Goal: Task Accomplishment & Management: Manage account settings

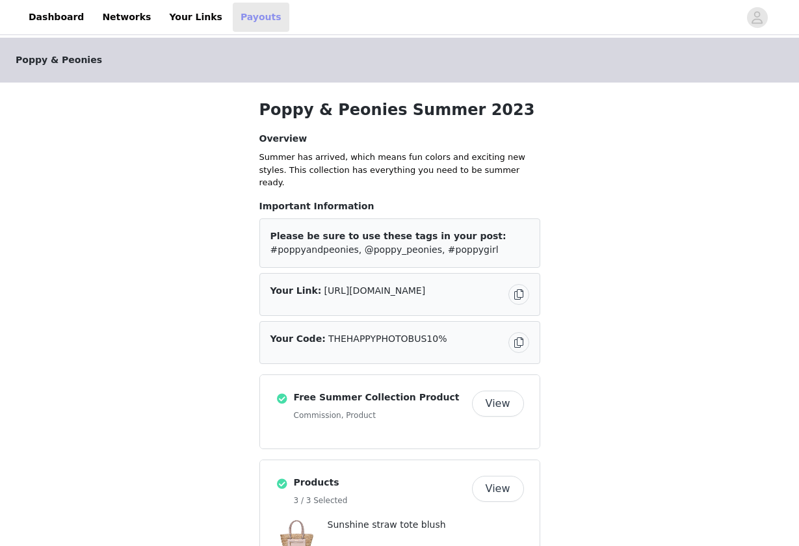
click at [239, 22] on link "Payouts" at bounding box center [261, 17] width 57 height 29
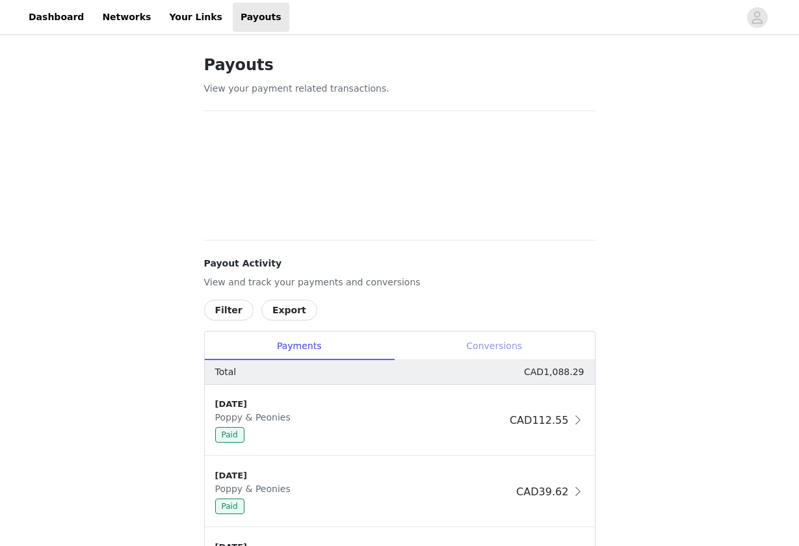
click at [494, 346] on div "Conversions" at bounding box center [494, 346] width 201 height 29
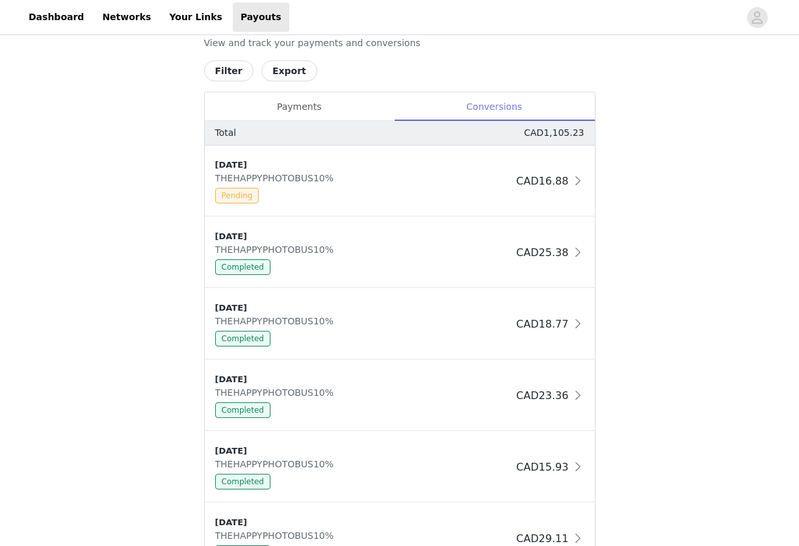
scroll to position [660, 0]
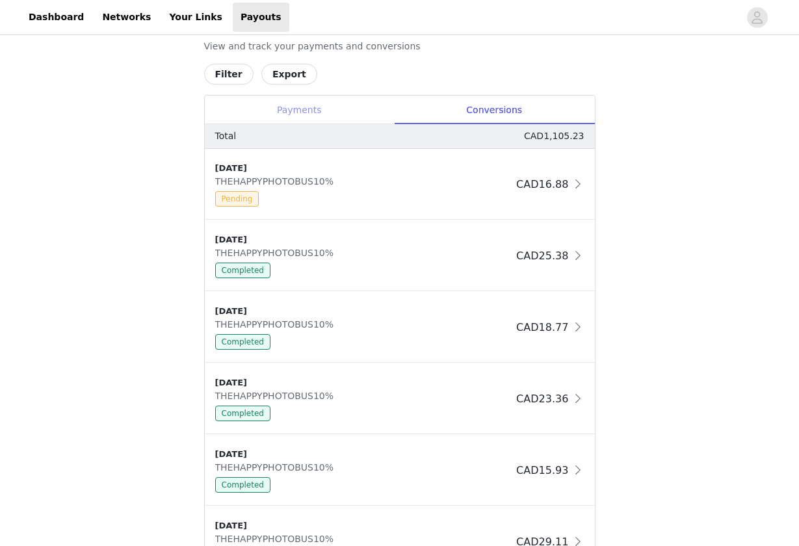
click at [298, 107] on div "Payments" at bounding box center [299, 110] width 189 height 29
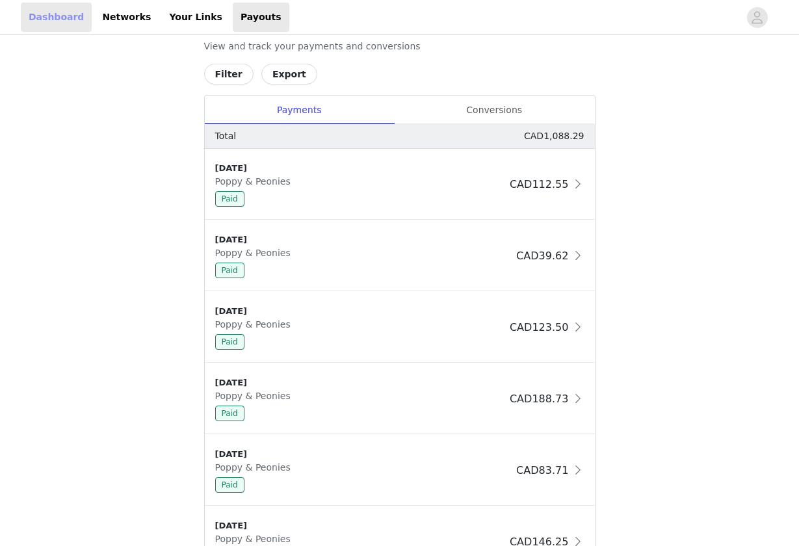
click at [57, 13] on link "Dashboard" at bounding box center [56, 17] width 71 height 29
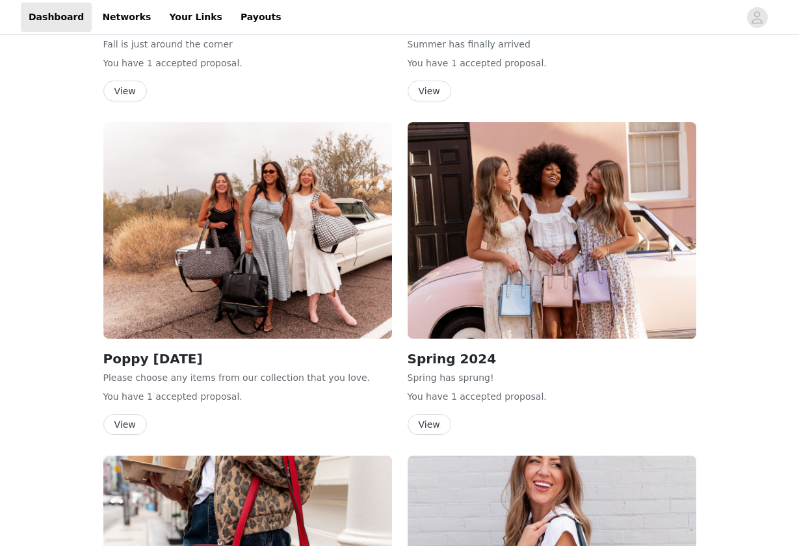
scroll to position [622, 0]
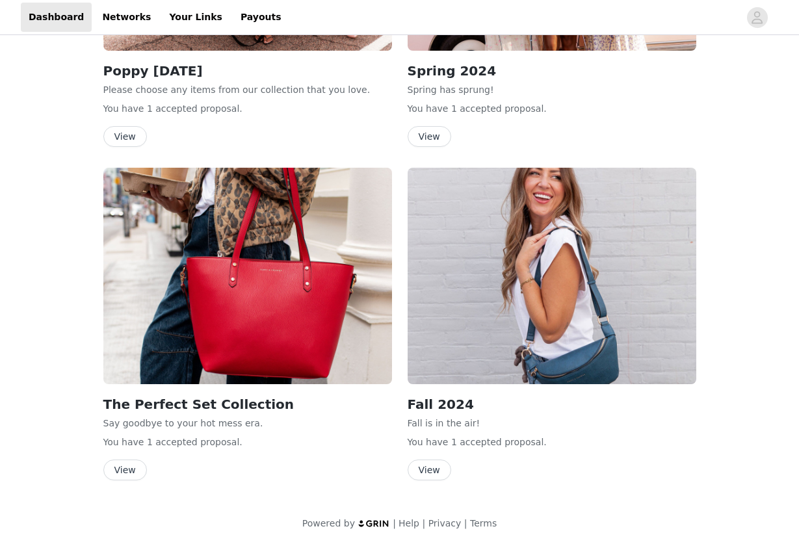
scroll to position [910, 0]
click at [298, 343] on img at bounding box center [247, 276] width 289 height 217
